Goal: Complete application form

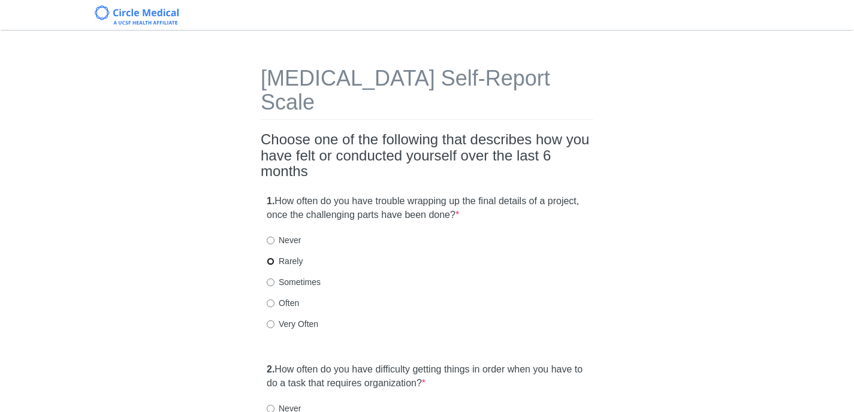
click at [269, 258] on input "Rarely" at bounding box center [271, 262] width 8 height 8
radio input "true"
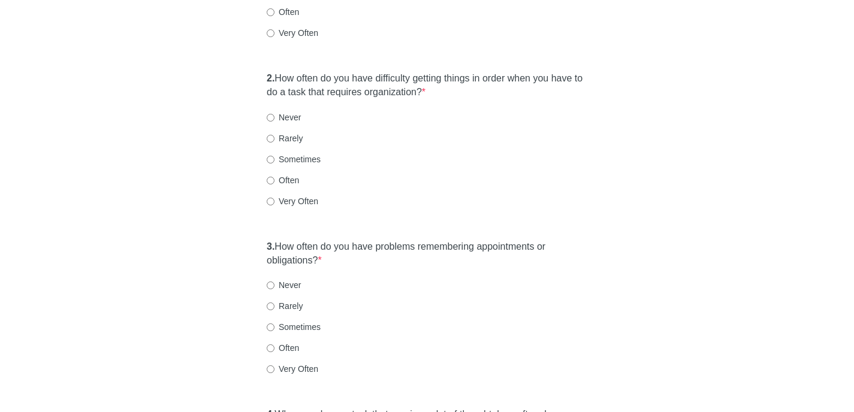
scroll to position [293, 0]
click at [269, 133] on input "Rarely" at bounding box center [271, 137] width 8 height 8
radio input "true"
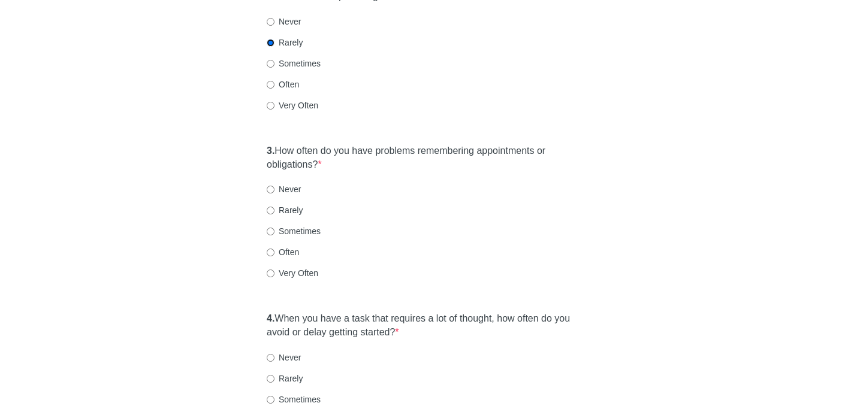
scroll to position [389, 0]
click at [269, 205] on input "Rarely" at bounding box center [271, 209] width 8 height 8
radio input "true"
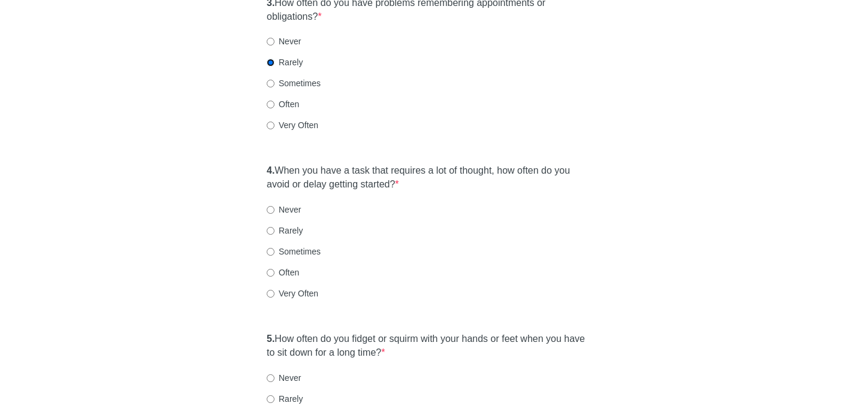
scroll to position [548, 0]
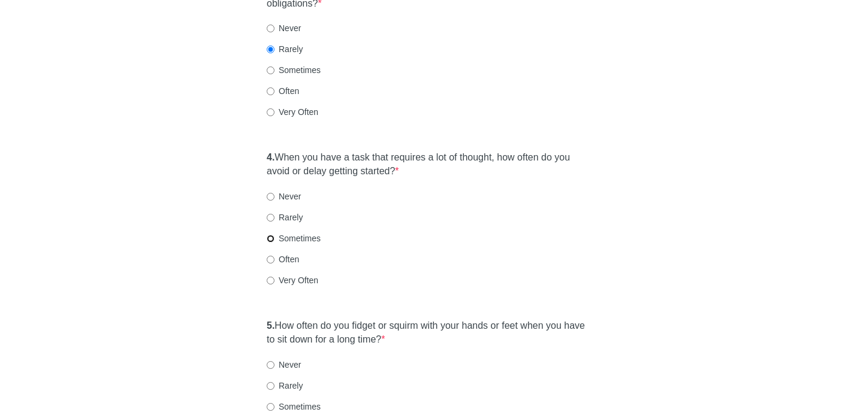
click at [269, 235] on input "Sometimes" at bounding box center [271, 239] width 8 height 8
radio input "true"
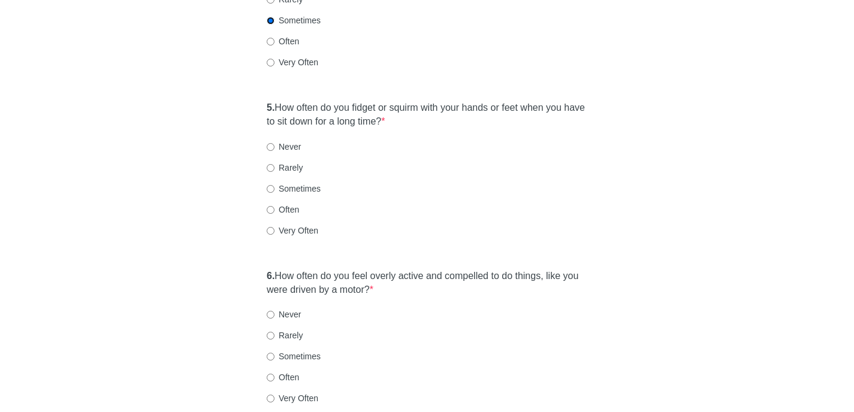
scroll to position [768, 0]
click at [271, 162] on input "Rarely" at bounding box center [271, 166] width 8 height 8
radio input "true"
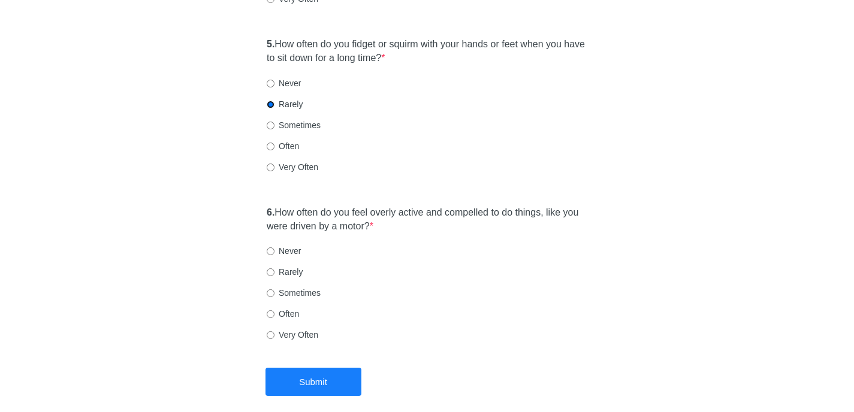
scroll to position [831, 0]
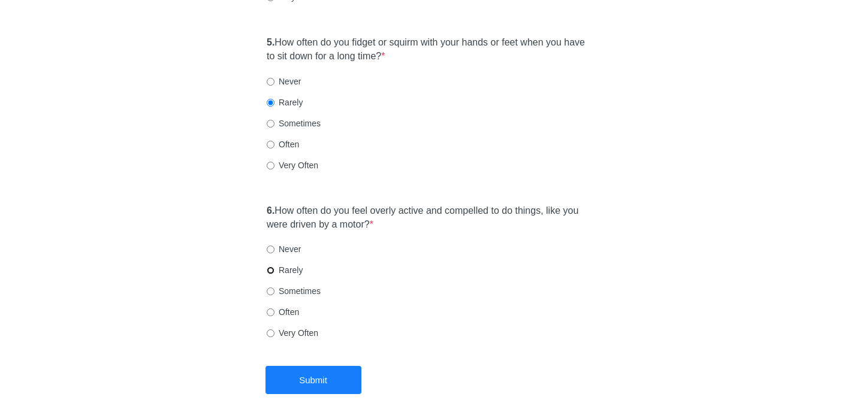
click at [271, 267] on input "Rarely" at bounding box center [271, 271] width 8 height 8
radio input "true"
click at [319, 366] on button "Submit" at bounding box center [313, 380] width 96 height 28
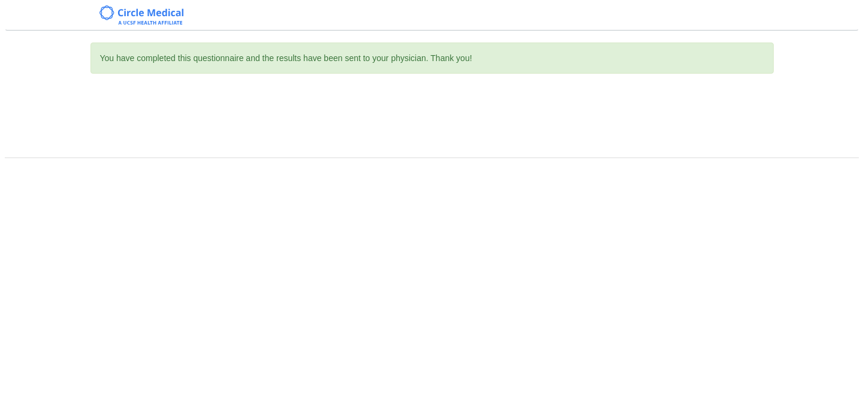
scroll to position [0, 0]
